Goal: Entertainment & Leisure: Consume media (video, audio)

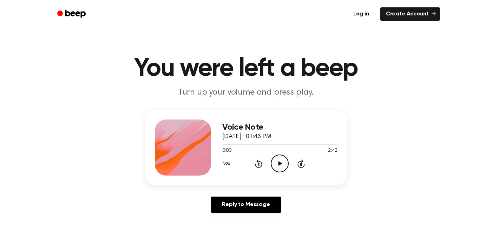
click at [414, 116] on div "Voice Note [DATE] · 01:43 PM 0:00 2:42 Your browser does not support the [objec…" at bounding box center [245, 164] width 475 height 109
click at [281, 159] on icon "Play Audio" at bounding box center [280, 164] width 18 height 18
drag, startPoint x: 256, startPoint y: 144, endPoint x: 217, endPoint y: 143, distance: 38.6
click at [217, 143] on div "Voice Note [DATE] · 01:43 PM 0:49 2:42 Your browser does not support the [objec…" at bounding box center [246, 148] width 202 height 76
drag, startPoint x: 256, startPoint y: 145, endPoint x: 226, endPoint y: 146, distance: 29.5
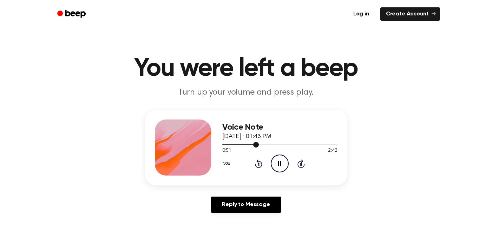
click at [226, 146] on div at bounding box center [279, 145] width 115 height 6
click at [259, 164] on icon "Rewind 5 seconds" at bounding box center [259, 163] width 8 height 9
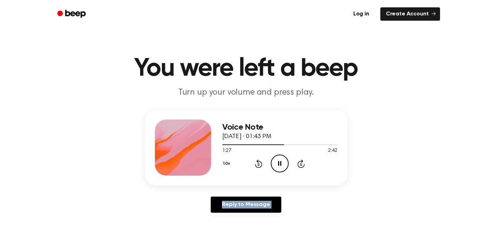
click at [259, 163] on icon "Rewind 5 seconds" at bounding box center [259, 163] width 8 height 9
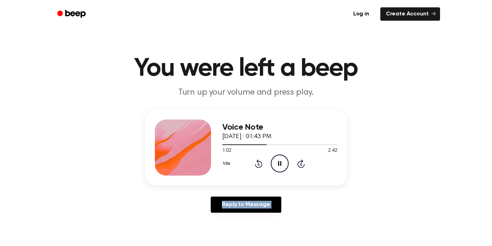
click at [259, 163] on icon "Rewind 5 seconds" at bounding box center [259, 163] width 8 height 9
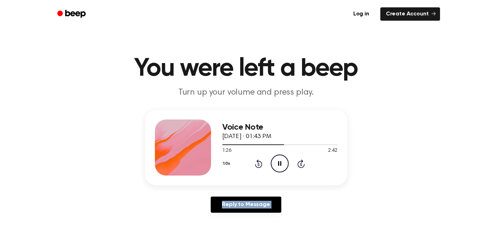
click at [257, 162] on icon at bounding box center [258, 164] width 7 height 8
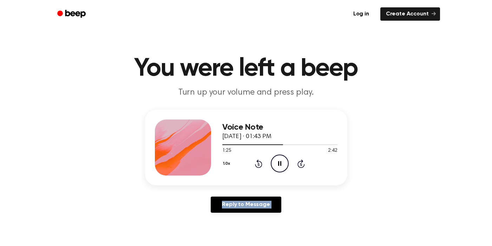
click at [260, 164] on icon "Rewind 5 seconds" at bounding box center [259, 163] width 8 height 9
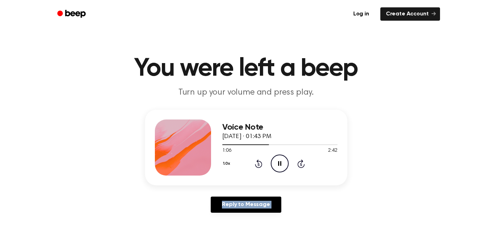
click at [260, 164] on icon "Rewind 5 seconds" at bounding box center [259, 163] width 8 height 9
